Goal: Task Accomplishment & Management: Complete application form

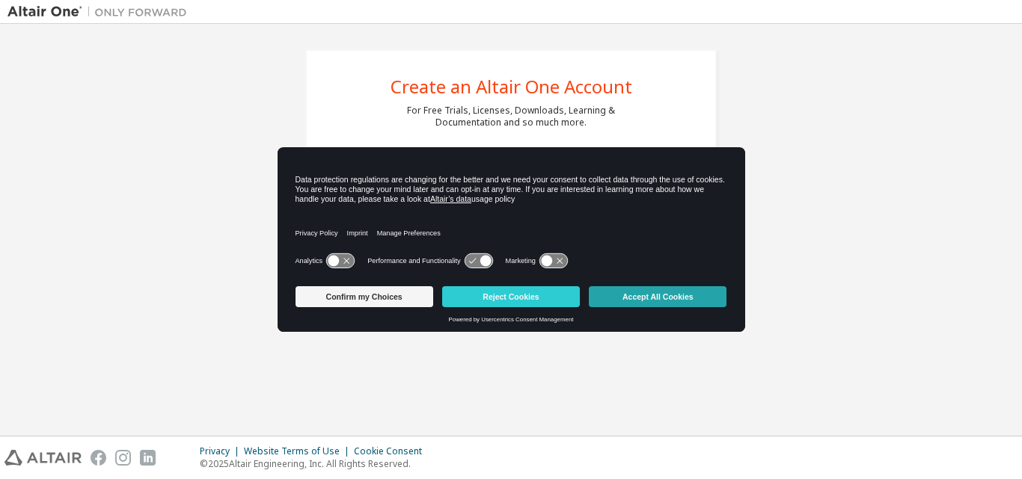
click at [669, 304] on button "Accept All Cookies" at bounding box center [658, 296] width 138 height 21
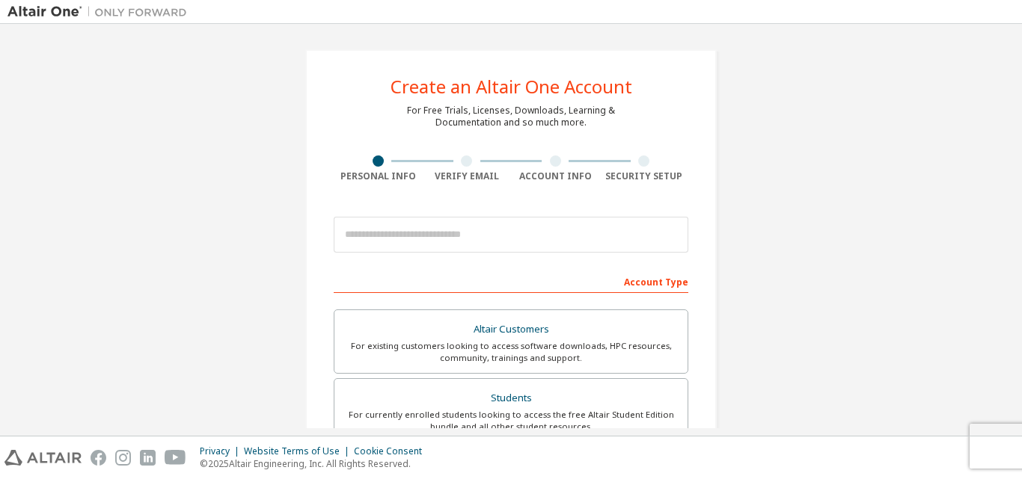
scroll to position [88, 0]
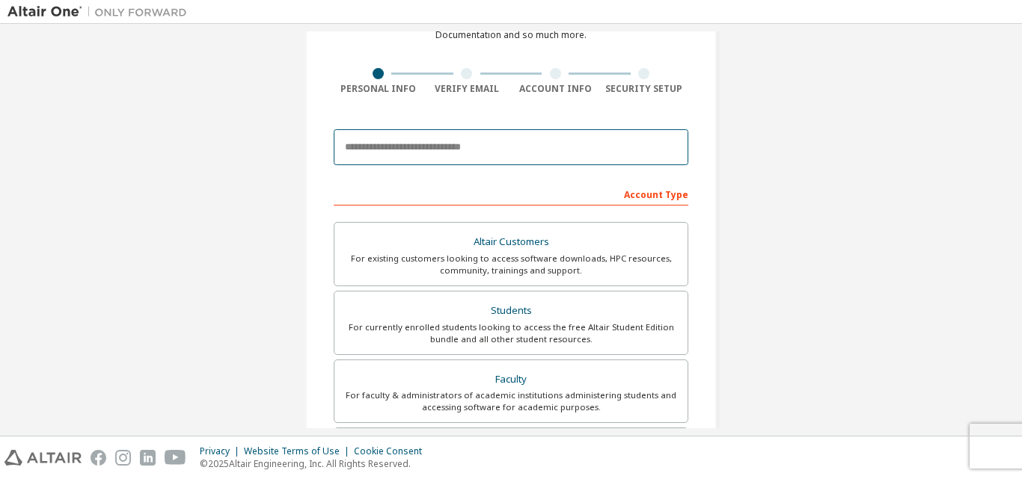
click at [417, 145] on input "email" at bounding box center [511, 147] width 355 height 36
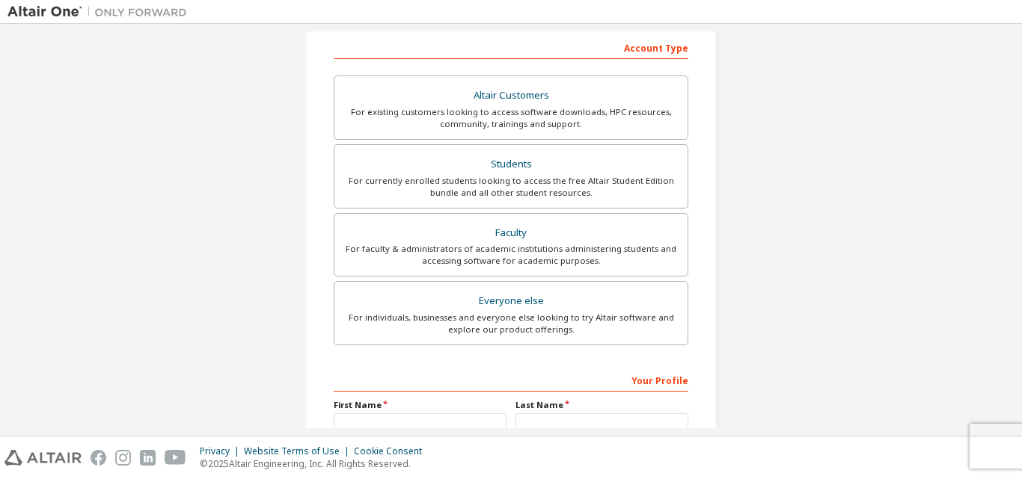
scroll to position [238, 0]
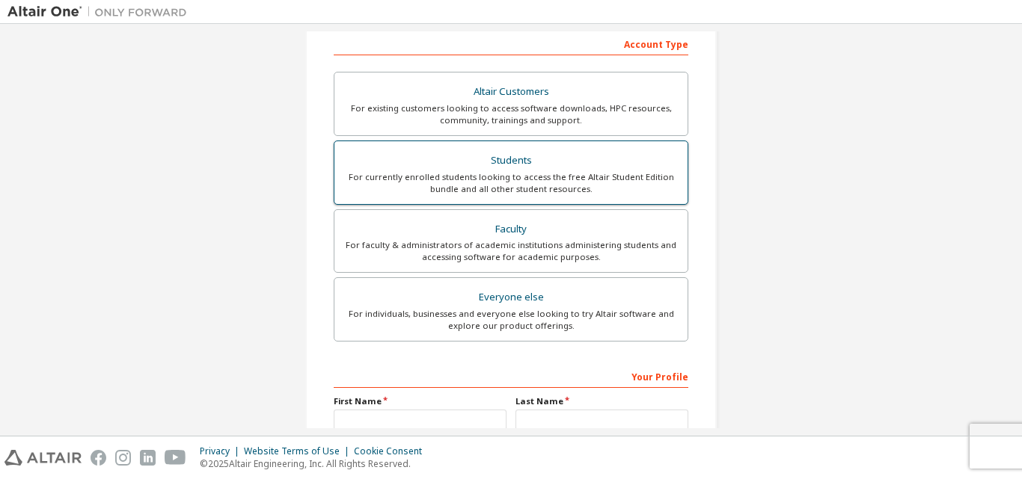
click at [369, 170] on div "Students" at bounding box center [510, 160] width 335 height 21
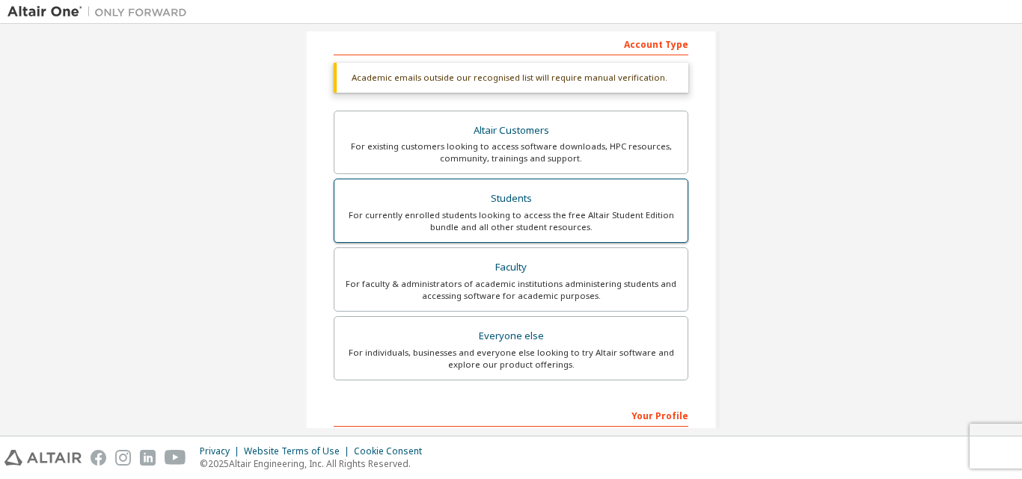
scroll to position [434, 0]
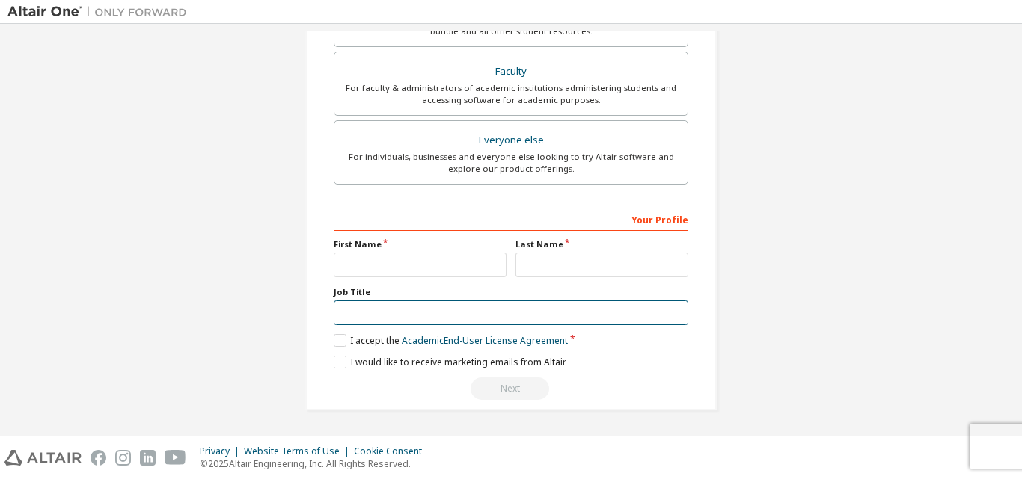
click at [395, 315] on input "text" at bounding box center [511, 313] width 355 height 25
type input "*******"
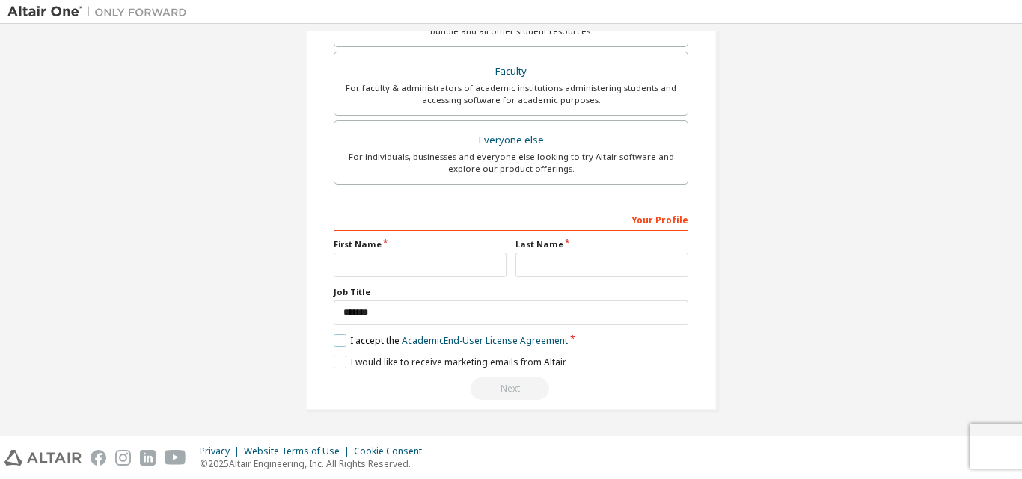
click at [340, 342] on label "I accept the Academic End-User License Agreement" at bounding box center [451, 340] width 234 height 13
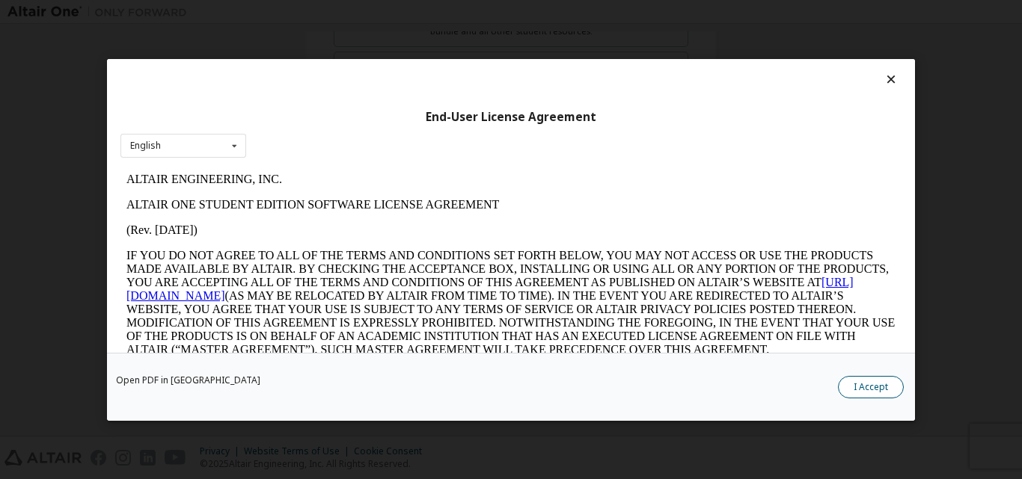
scroll to position [0, 0]
click at [859, 380] on button "I Accept" at bounding box center [871, 386] width 66 height 22
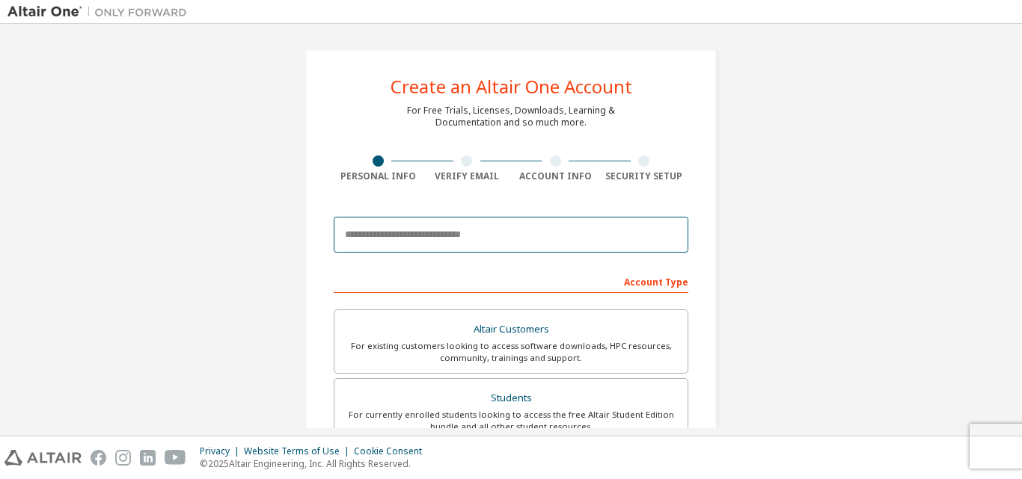
click at [628, 230] on input "email" at bounding box center [511, 235] width 355 height 36
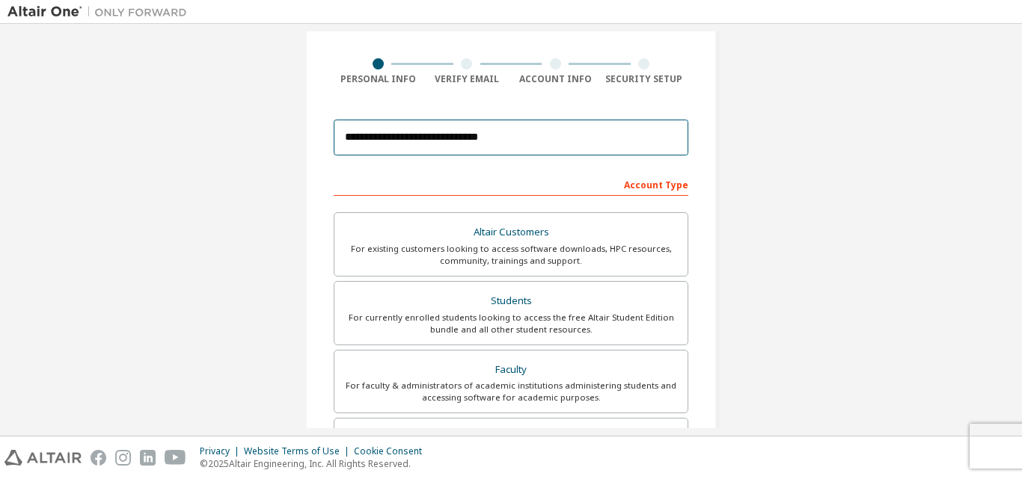
scroll to position [98, 0]
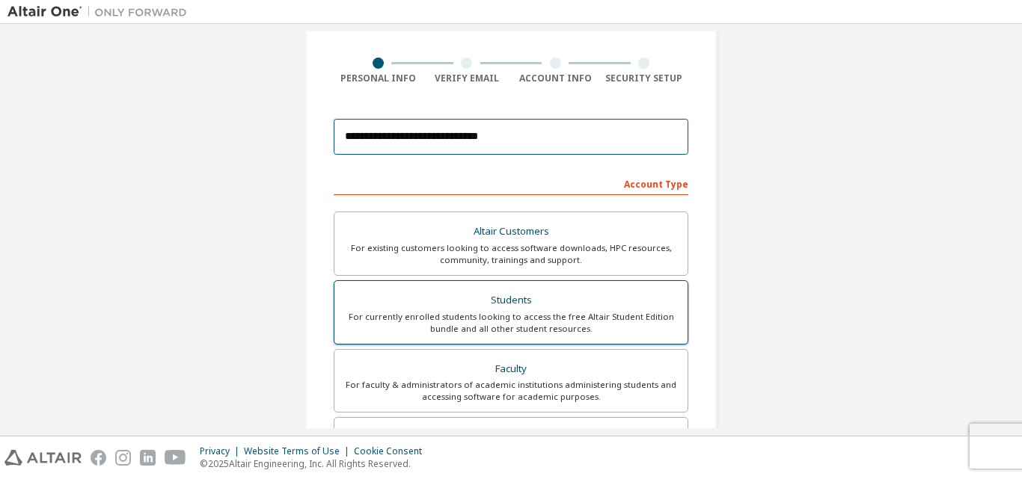
type input "**********"
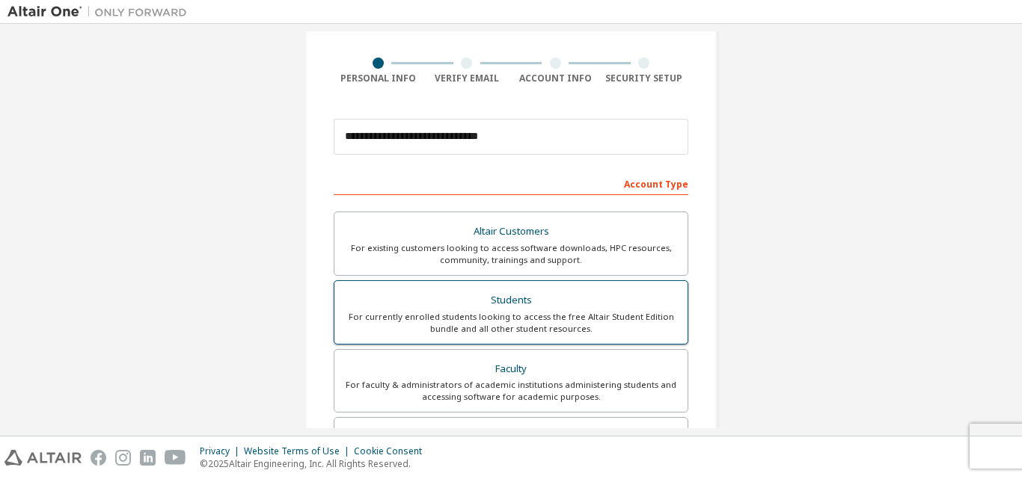
click at [622, 286] on label "Students For currently enrolled students looking to access the free Altair Stud…" at bounding box center [511, 312] width 355 height 64
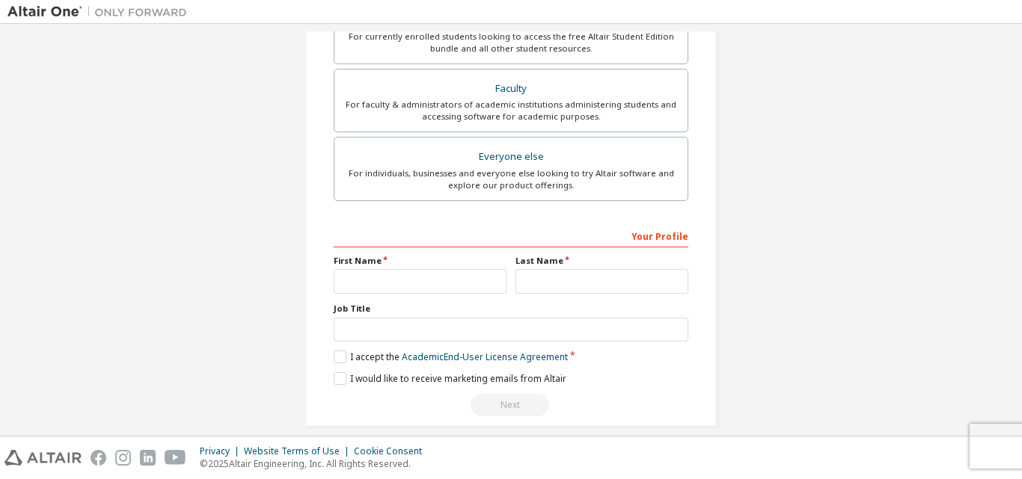
scroll to position [395, 0]
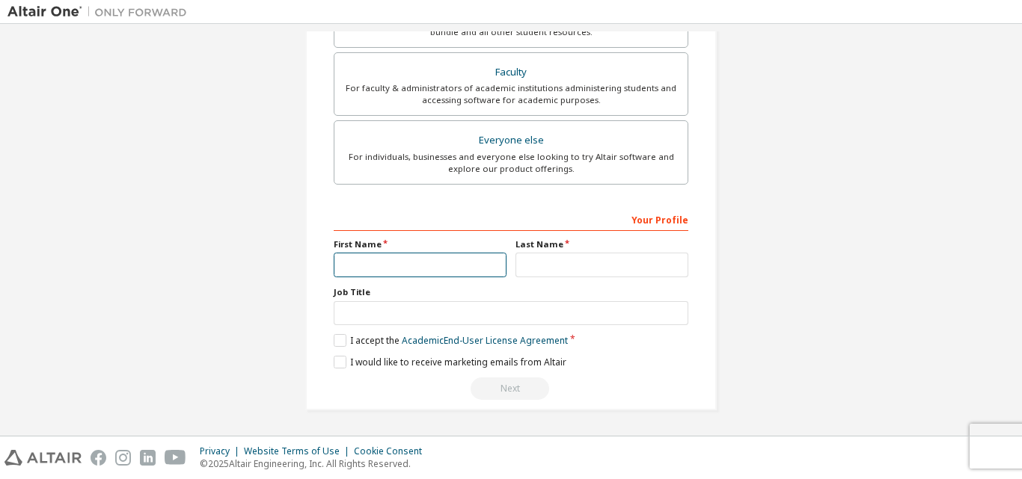
click at [476, 267] on input "text" at bounding box center [420, 265] width 173 height 25
type input "*****"
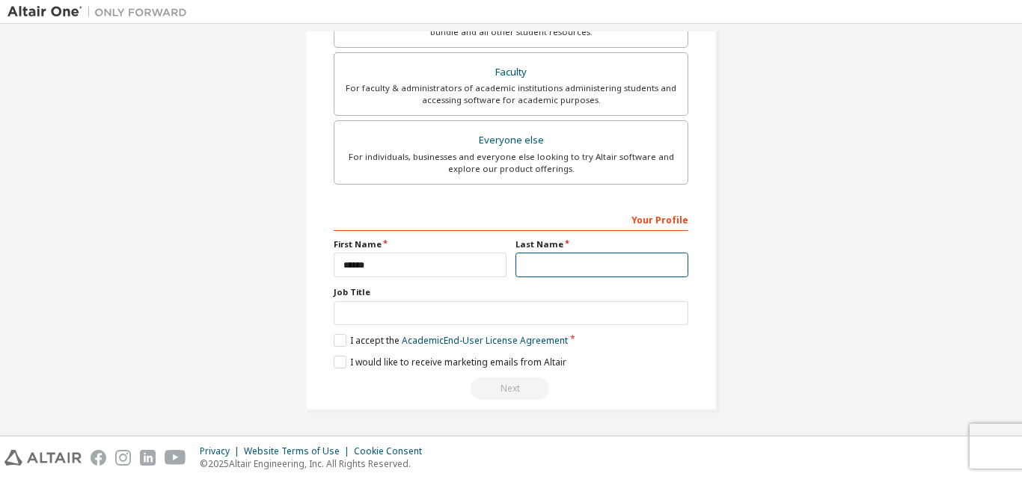
click at [536, 264] on input "text" at bounding box center [601, 265] width 173 height 25
type input "*****"
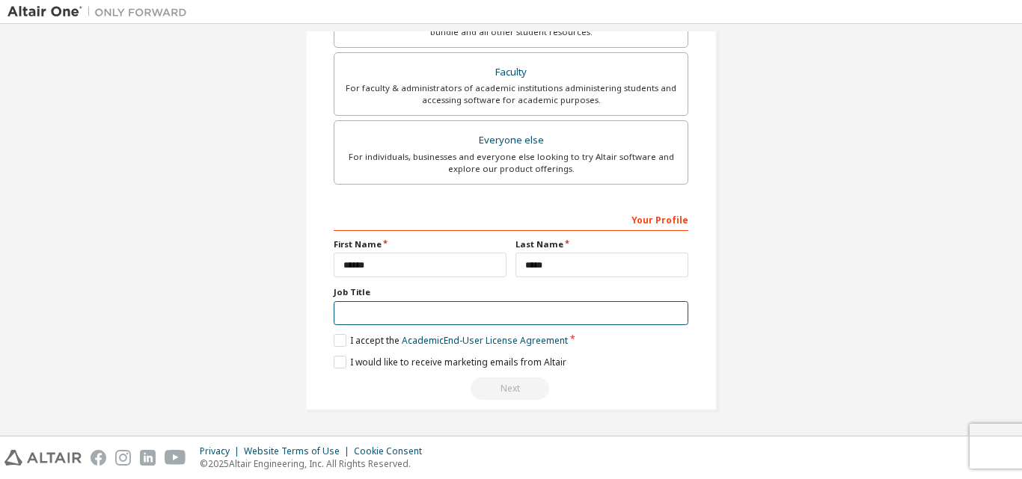
click at [520, 321] on input "text" at bounding box center [511, 313] width 355 height 25
type input "*******"
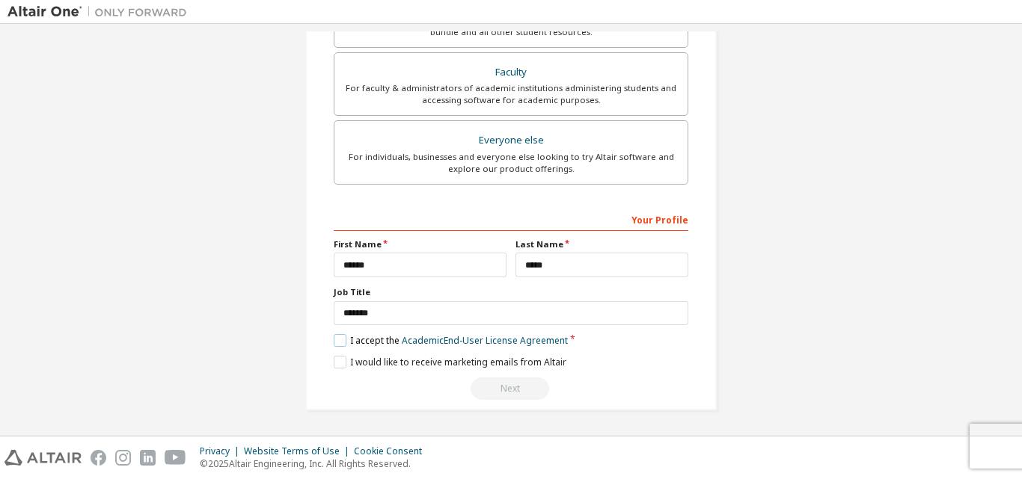
click at [336, 343] on label "I accept the Academic End-User License Agreement" at bounding box center [451, 340] width 234 height 13
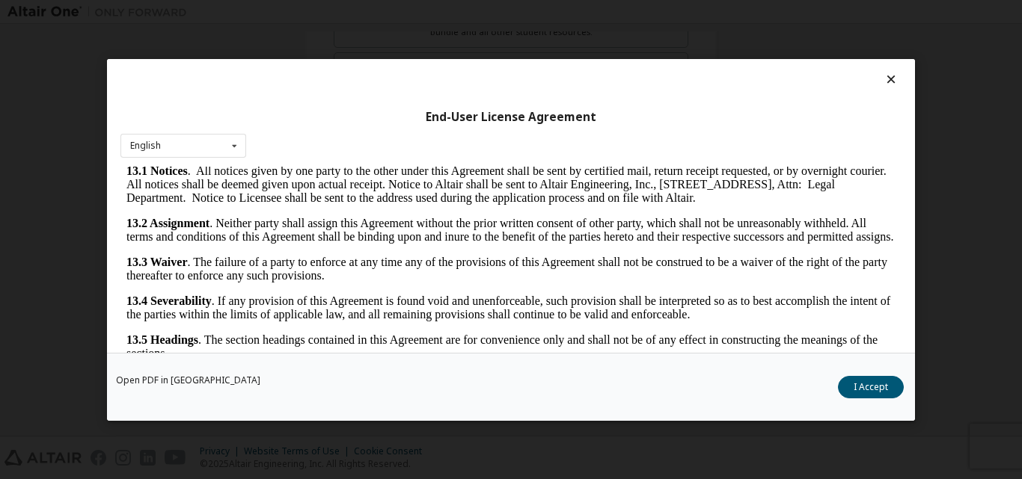
scroll to position [2482, 0]
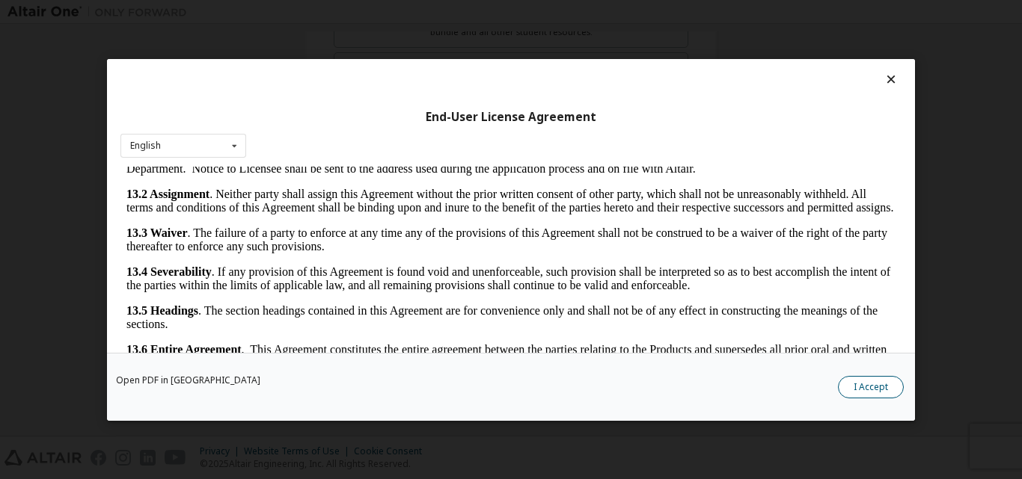
click at [880, 390] on button "I Accept" at bounding box center [871, 386] width 66 height 22
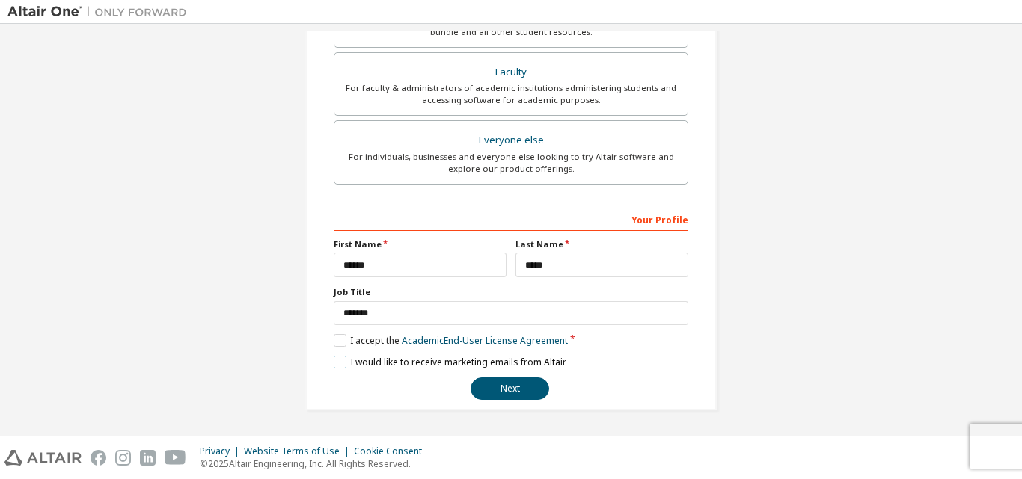
click at [334, 361] on label "I would like to receive marketing emails from Altair" at bounding box center [450, 362] width 233 height 13
click at [502, 392] on button "Next" at bounding box center [509, 389] width 79 height 22
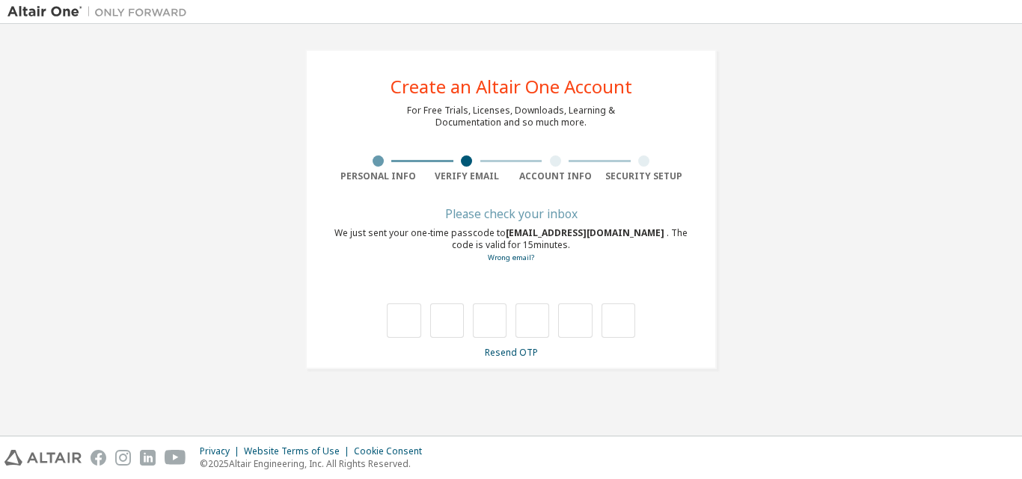
scroll to position [0, 0]
type input "*"
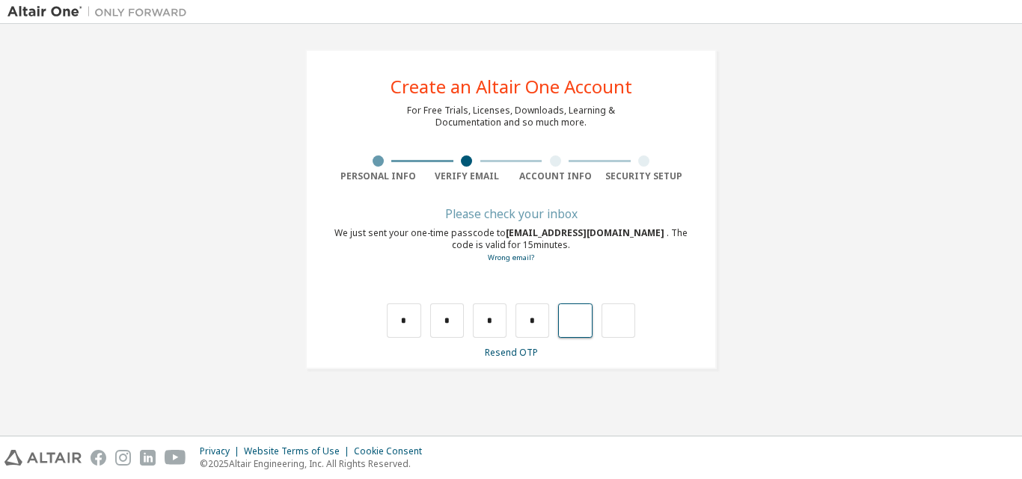
type input "*"
